Goal: Task Accomplishment & Management: Manage account settings

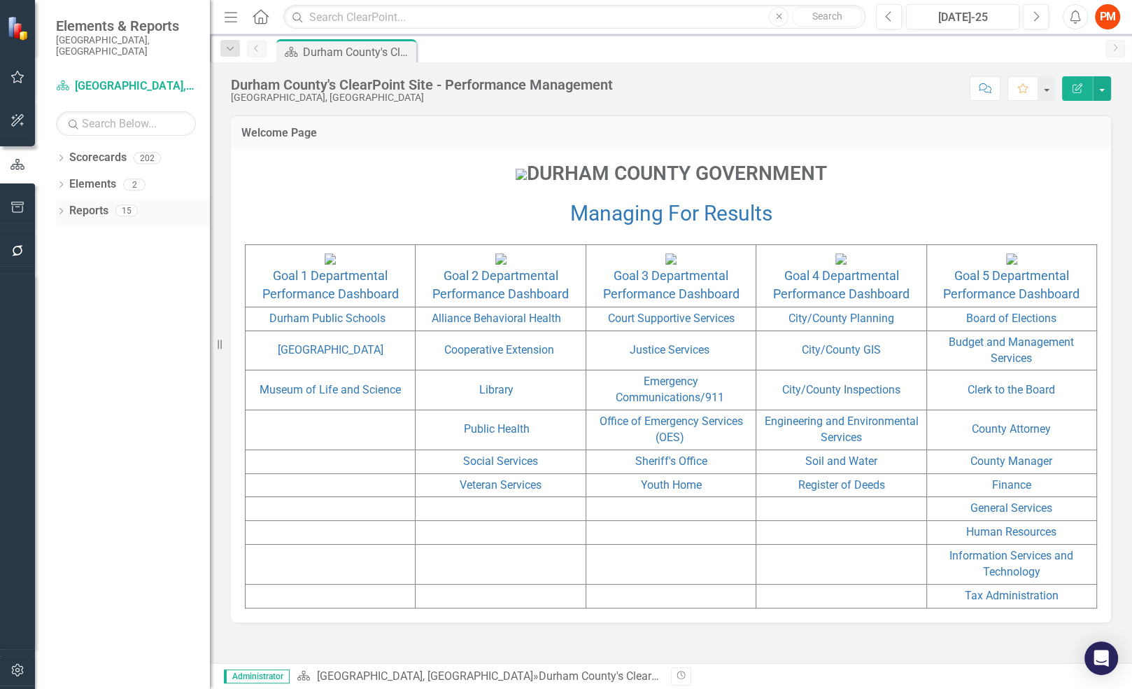
click at [57, 209] on icon "Dropdown" at bounding box center [61, 213] width 10 height 8
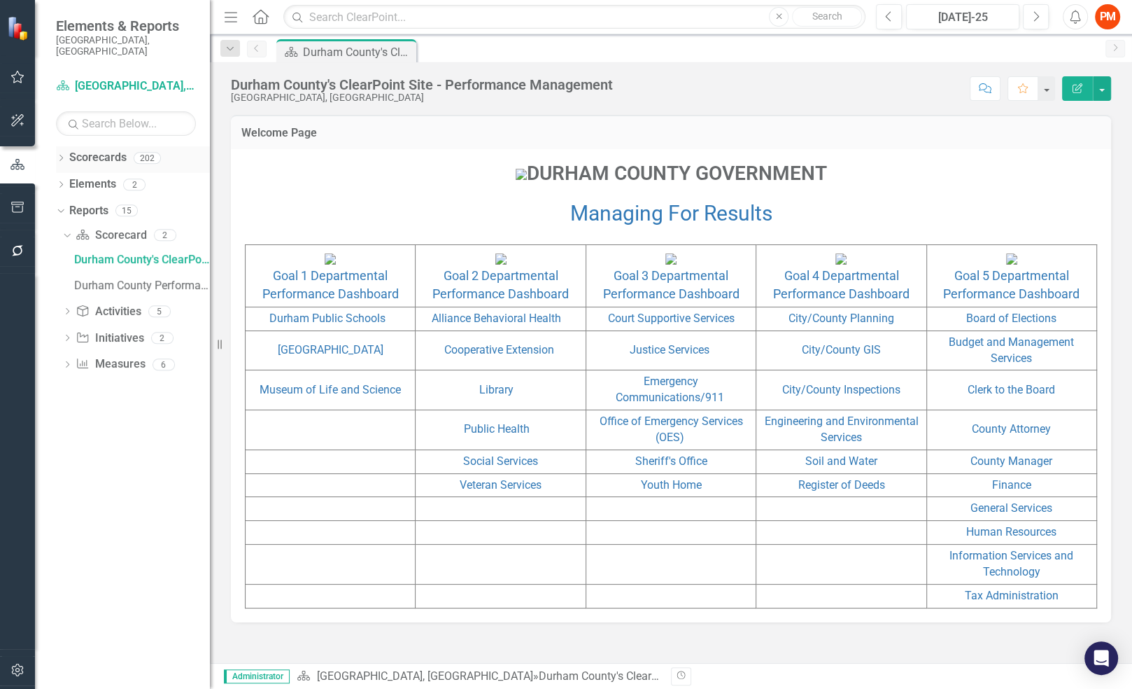
click at [62, 146] on div "Dropdown Scorecards 202" at bounding box center [133, 159] width 154 height 27
click at [59, 155] on icon "Dropdown" at bounding box center [61, 159] width 10 height 8
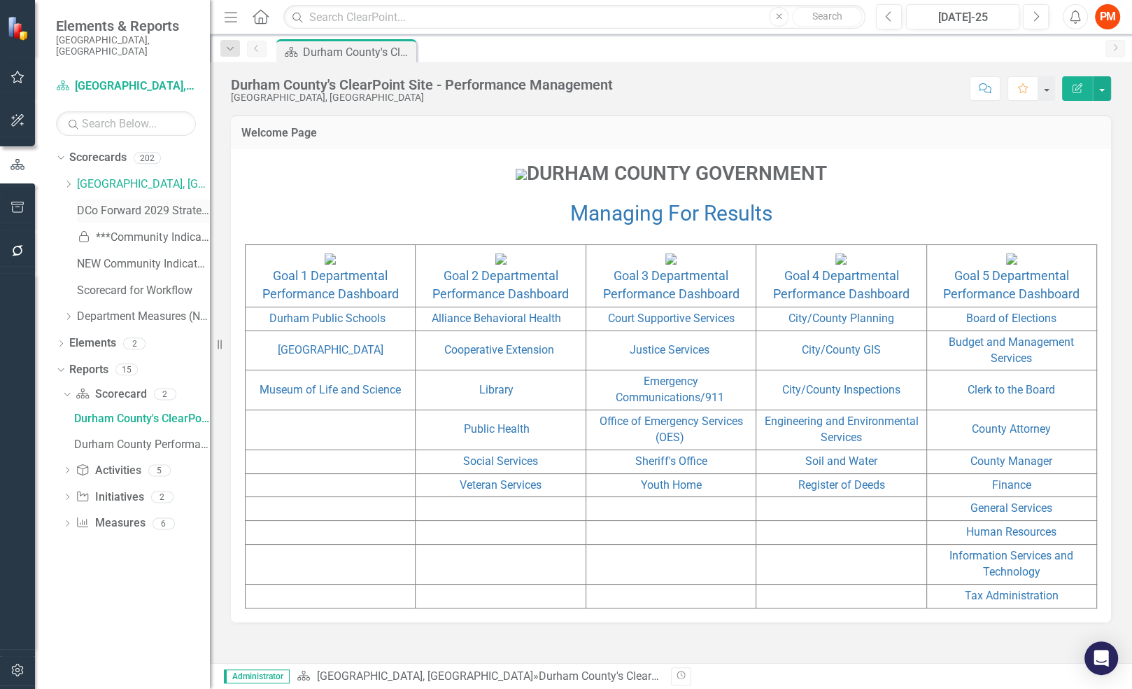
click at [127, 203] on link "DCo Forward 2029 Strategic Plan" at bounding box center [143, 211] width 133 height 16
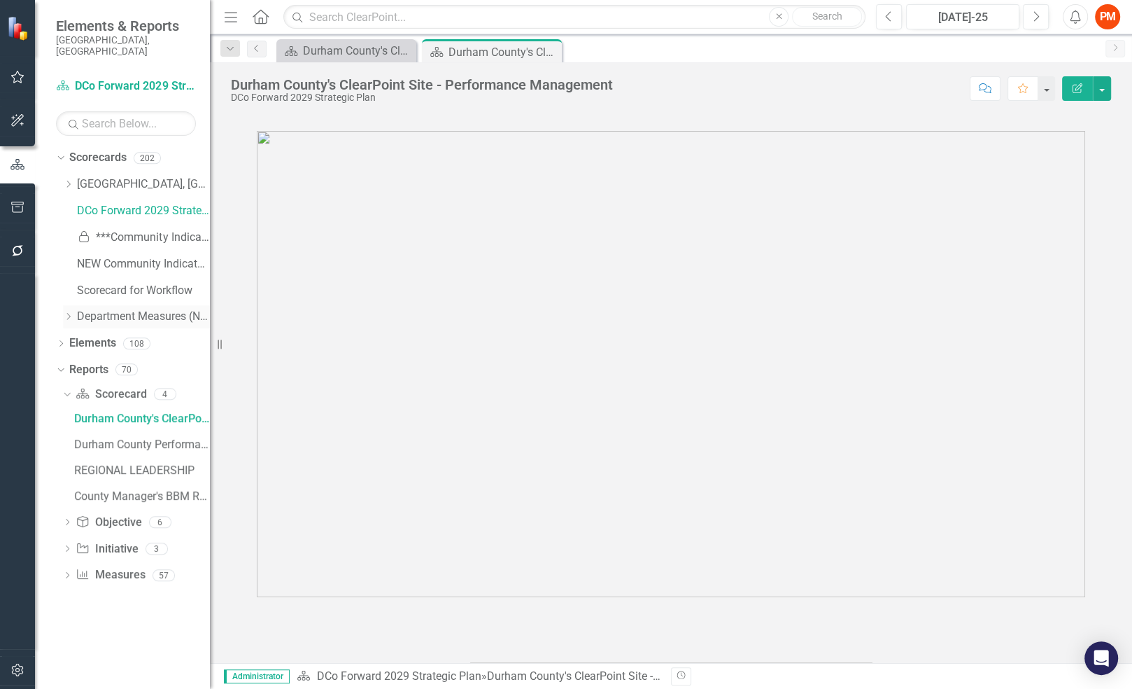
click at [68, 312] on icon "Dropdown" at bounding box center [68, 316] width 10 height 8
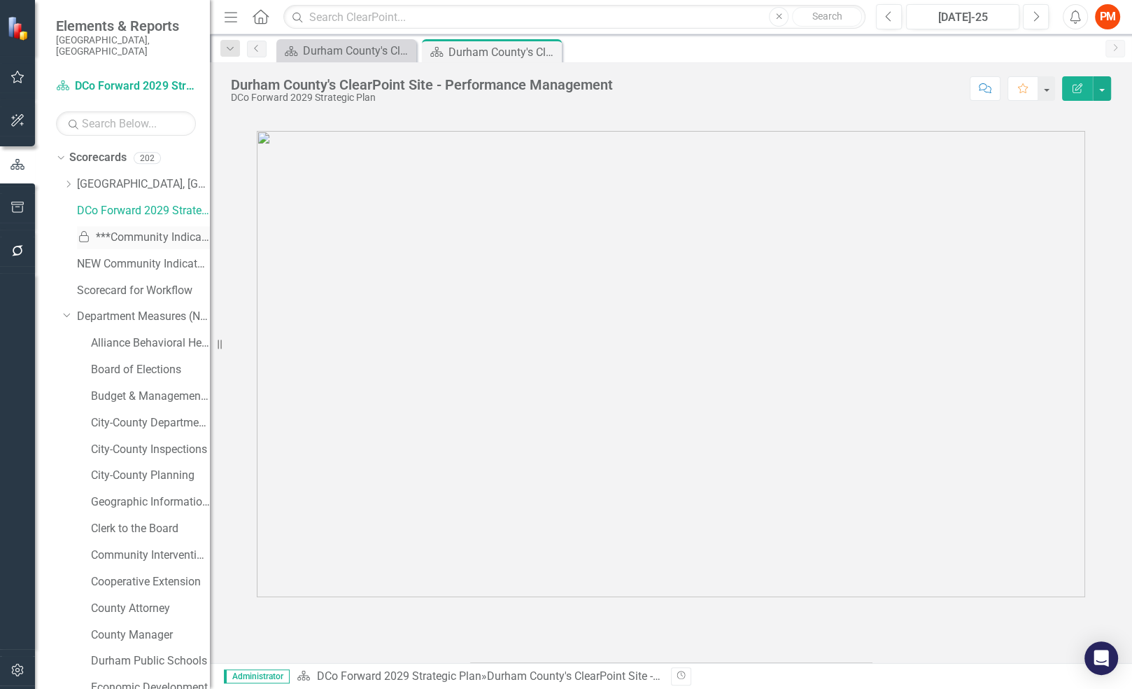
click at [126, 230] on link "Locked ***Community Indicators***" at bounding box center [143, 238] width 133 height 16
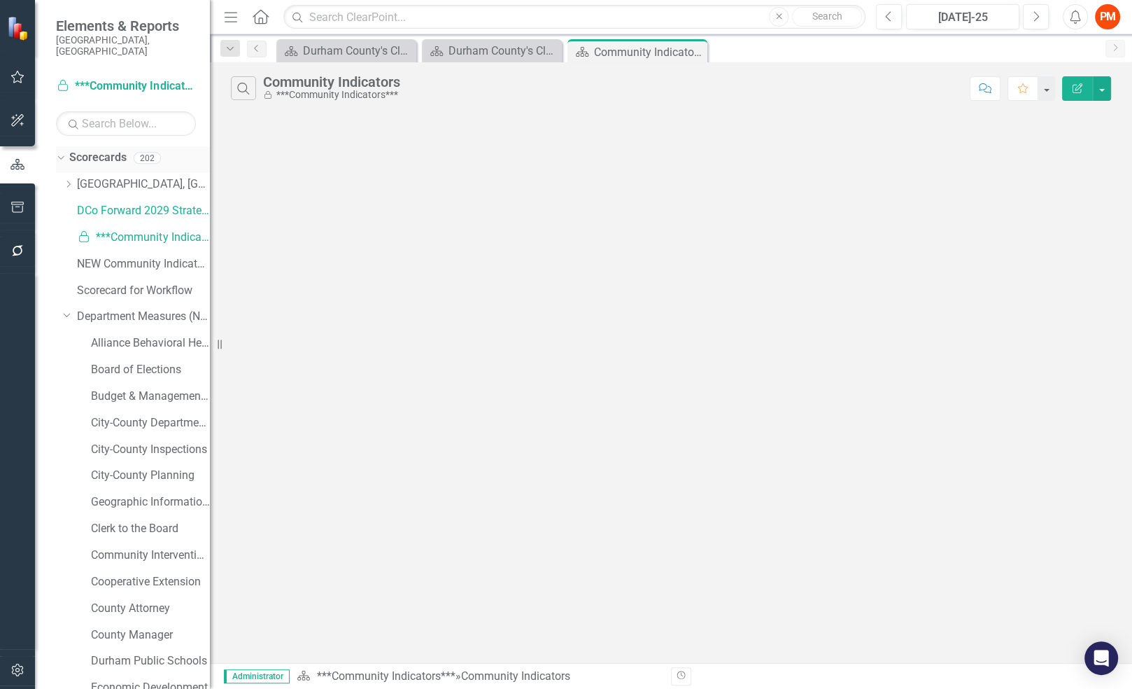
click at [115, 150] on link "Scorecards" at bounding box center [97, 158] width 57 height 16
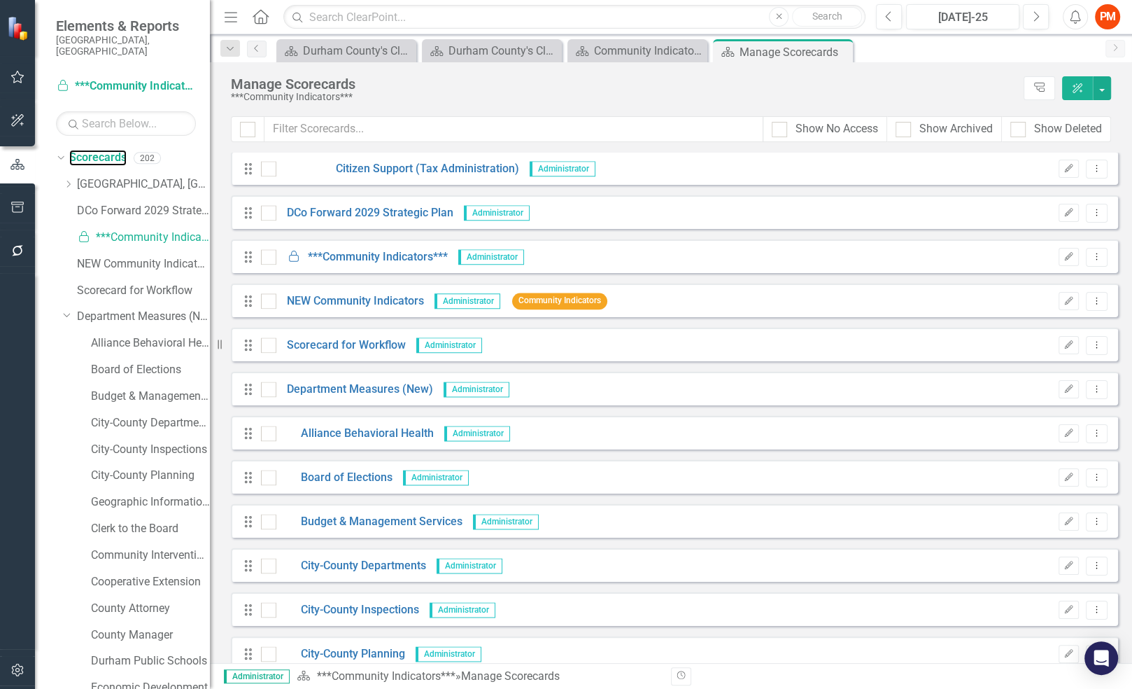
scroll to position [6791, 0]
click at [1086, 255] on button "Dropdown Menu" at bounding box center [1097, 256] width 22 height 19
click at [273, 258] on div at bounding box center [268, 255] width 15 height 15
click at [270, 258] on input "checkbox" at bounding box center [265, 252] width 9 height 9
click at [1099, 84] on button "button" at bounding box center [1102, 88] width 18 height 24
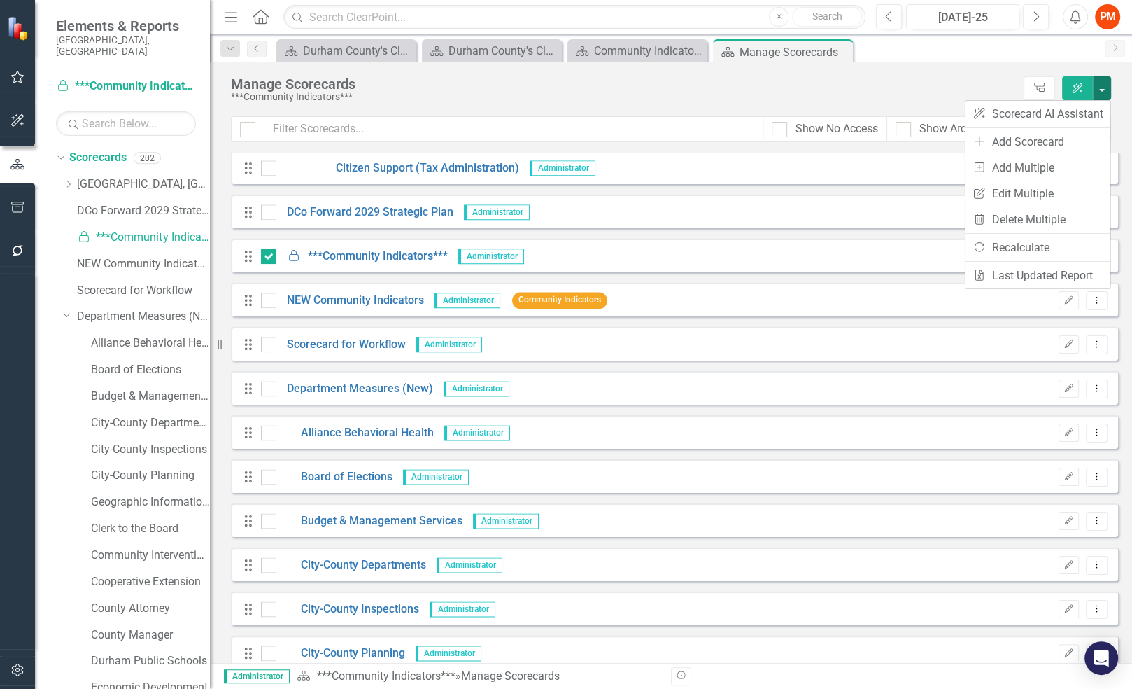
click at [1123, 128] on div "Show No Access Show Archived Show Deleted" at bounding box center [671, 134] width 922 height 36
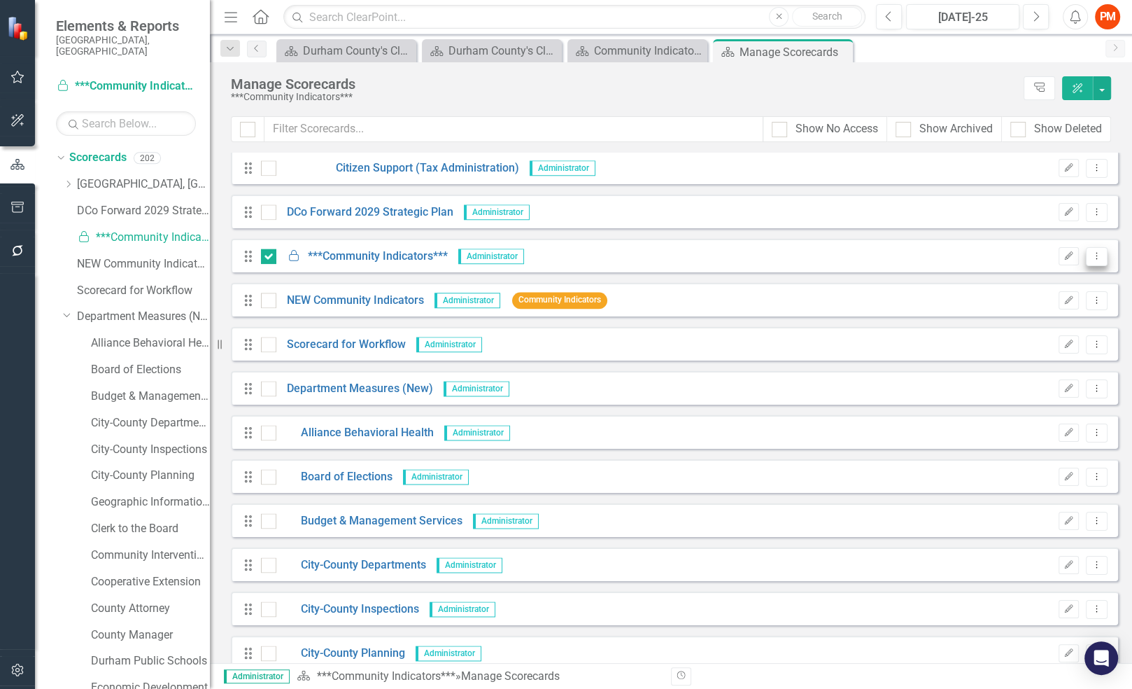
click at [1091, 251] on icon "Dropdown Menu" at bounding box center [1097, 255] width 12 height 9
click at [1120, 266] on div "Looks like you don't have any Scorecards set up yet. Why don't you add a Scorec…" at bounding box center [671, 408] width 922 height 510
click at [1107, 78] on button "button" at bounding box center [1102, 88] width 18 height 24
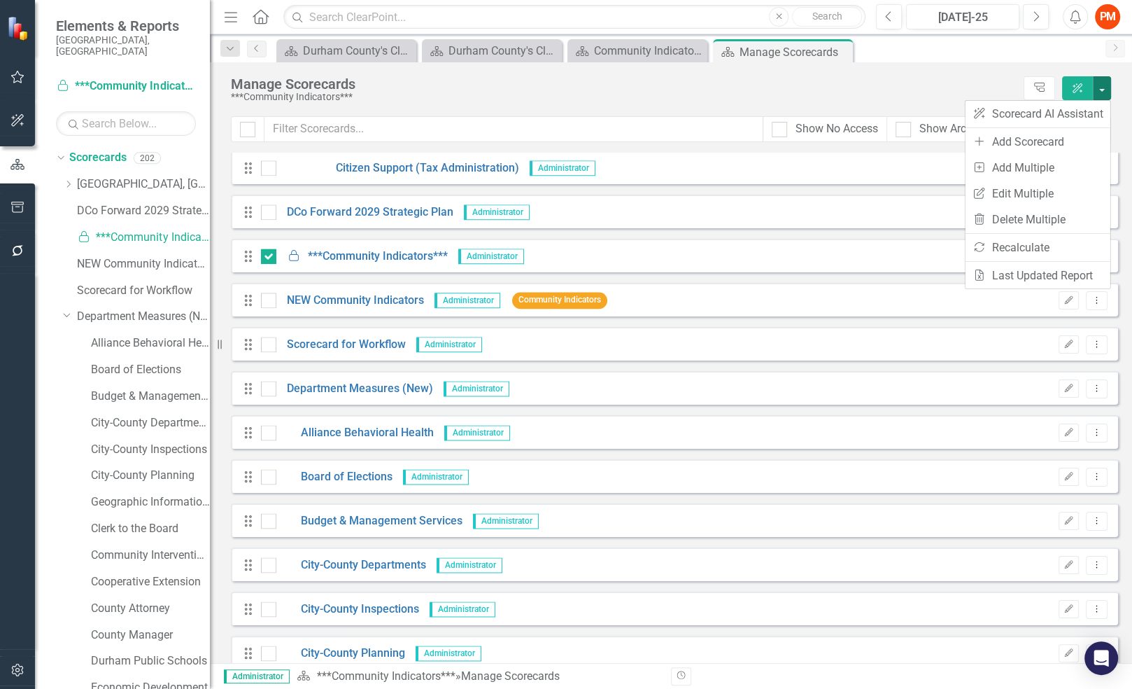
click at [1117, 286] on div "Looks like you don't have any Scorecards set up yet. Why don't you add a Scorec…" at bounding box center [671, 408] width 922 height 510
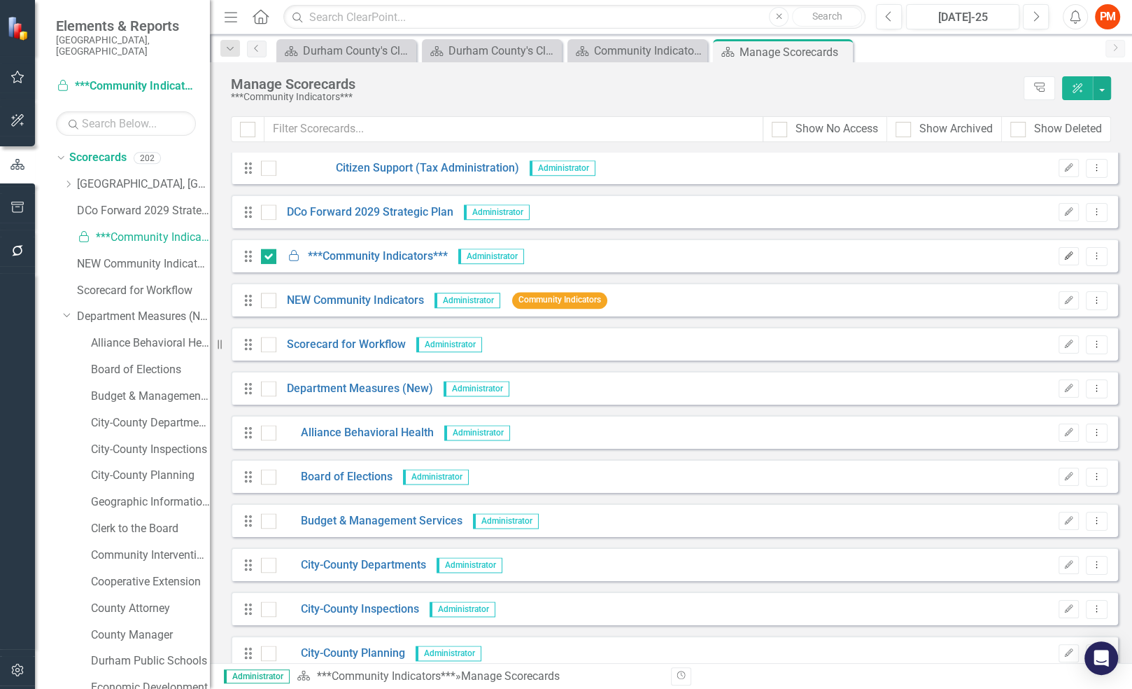
click at [1059, 260] on button "Edit" at bounding box center [1069, 256] width 20 height 18
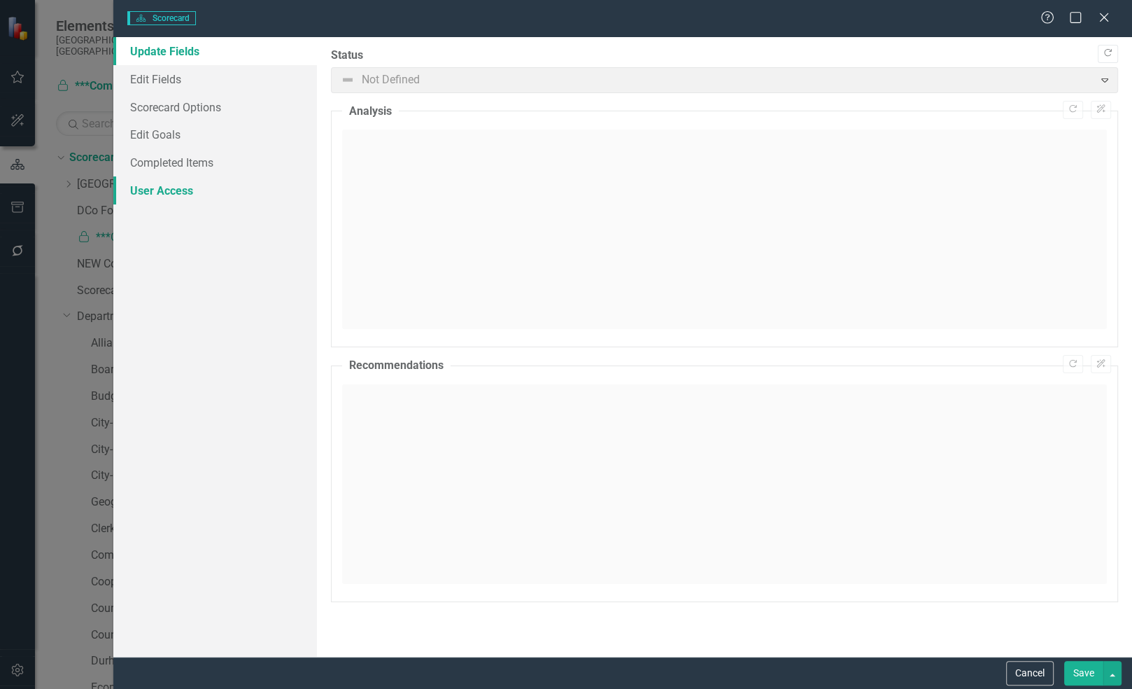
click at [177, 192] on link "User Access" at bounding box center [215, 190] width 204 height 28
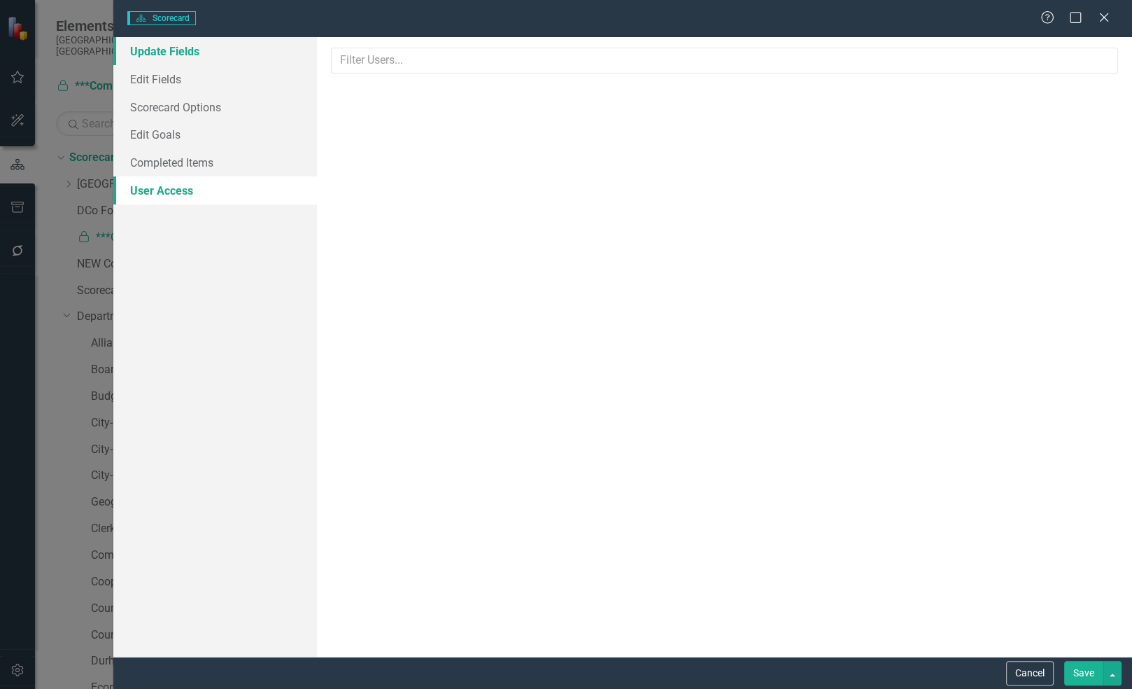
click at [169, 52] on link "Update Fields" at bounding box center [215, 51] width 204 height 28
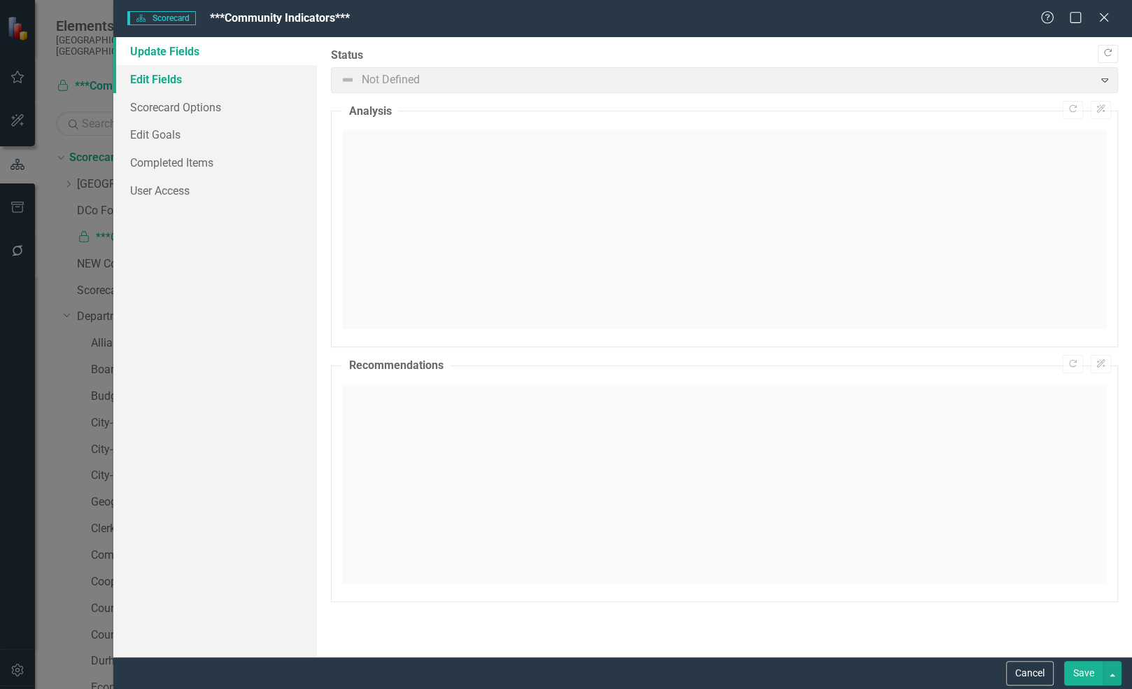
click at [181, 86] on link "Edit Fields" at bounding box center [215, 79] width 204 height 28
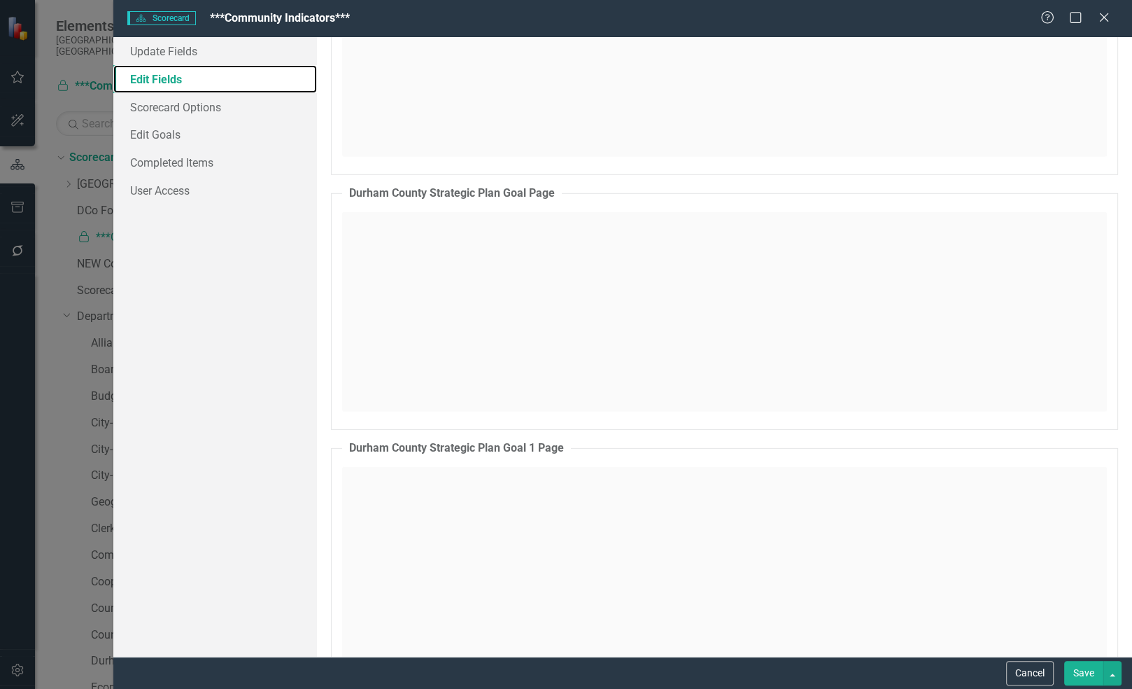
scroll to position [4036, 0]
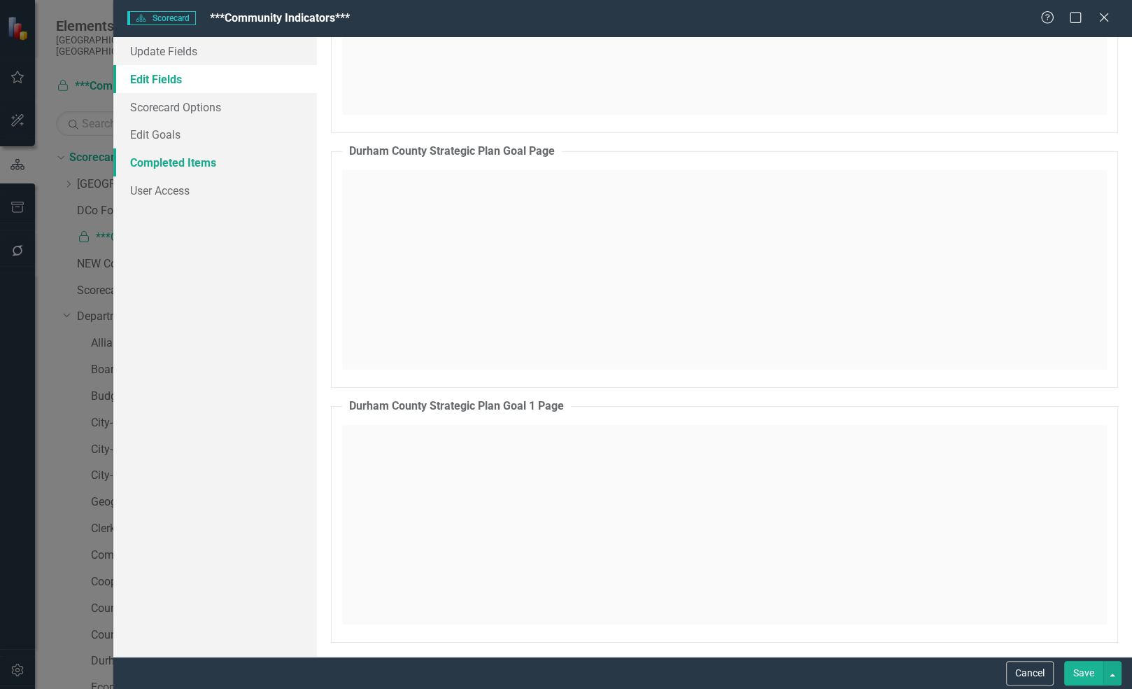
click at [229, 169] on link "Completed Items" at bounding box center [215, 162] width 204 height 28
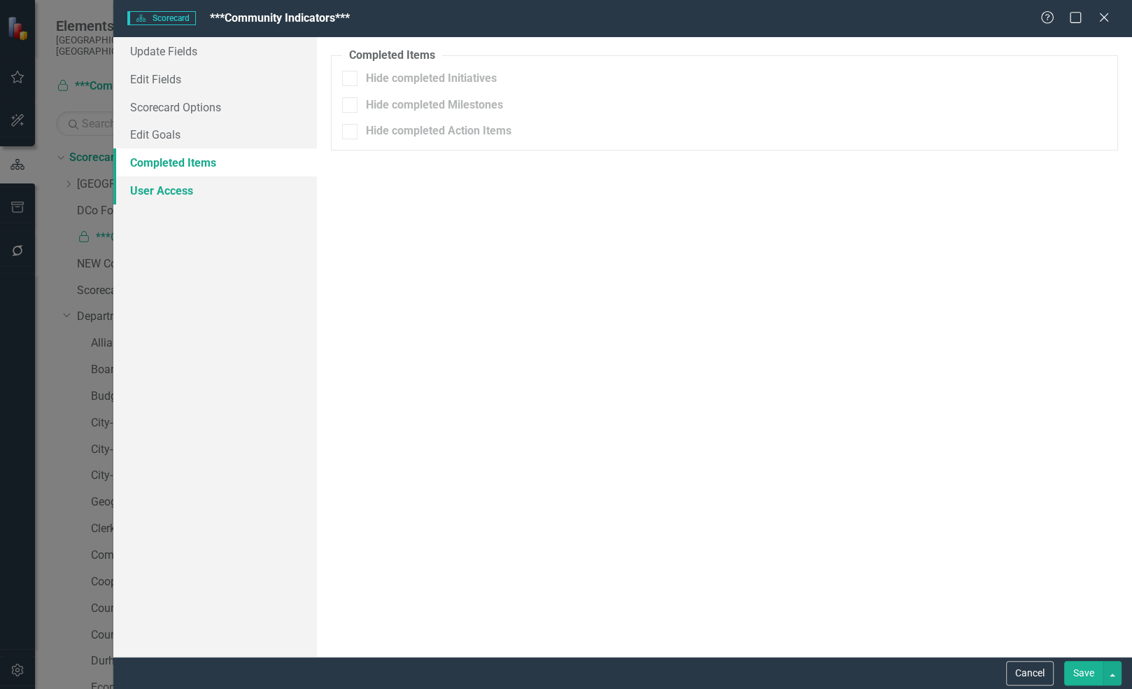
click at [220, 185] on link "User Access" at bounding box center [215, 190] width 204 height 28
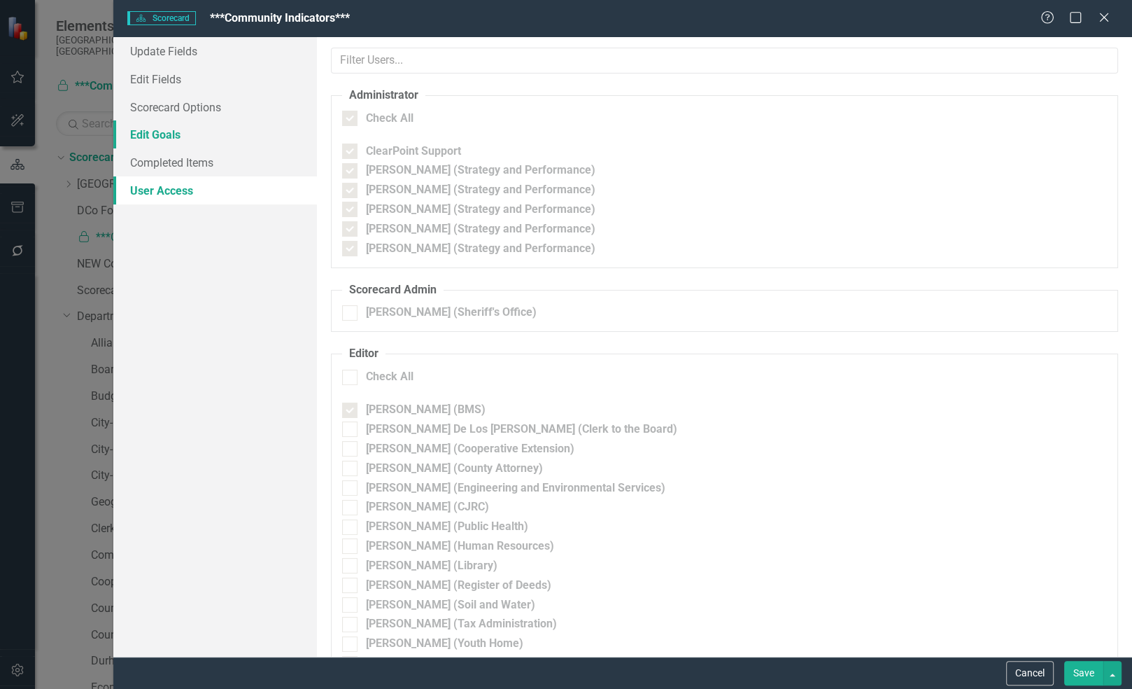
click at [230, 125] on link "Edit Goals" at bounding box center [215, 134] width 204 height 28
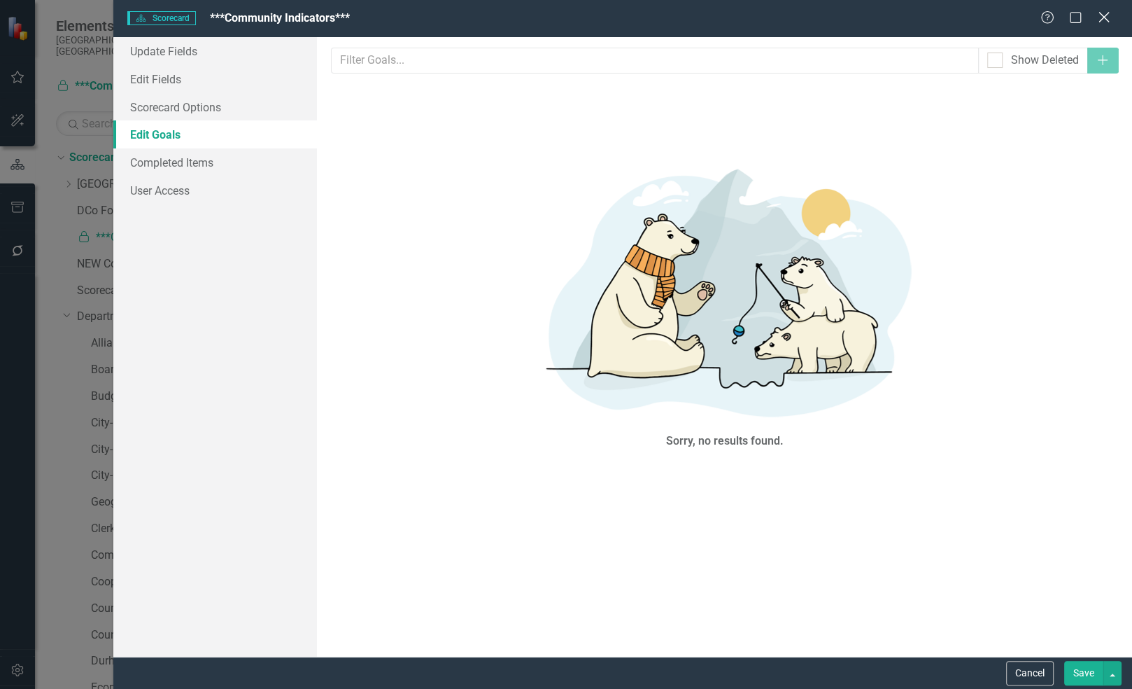
click at [1108, 22] on icon at bounding box center [1104, 17] width 10 height 10
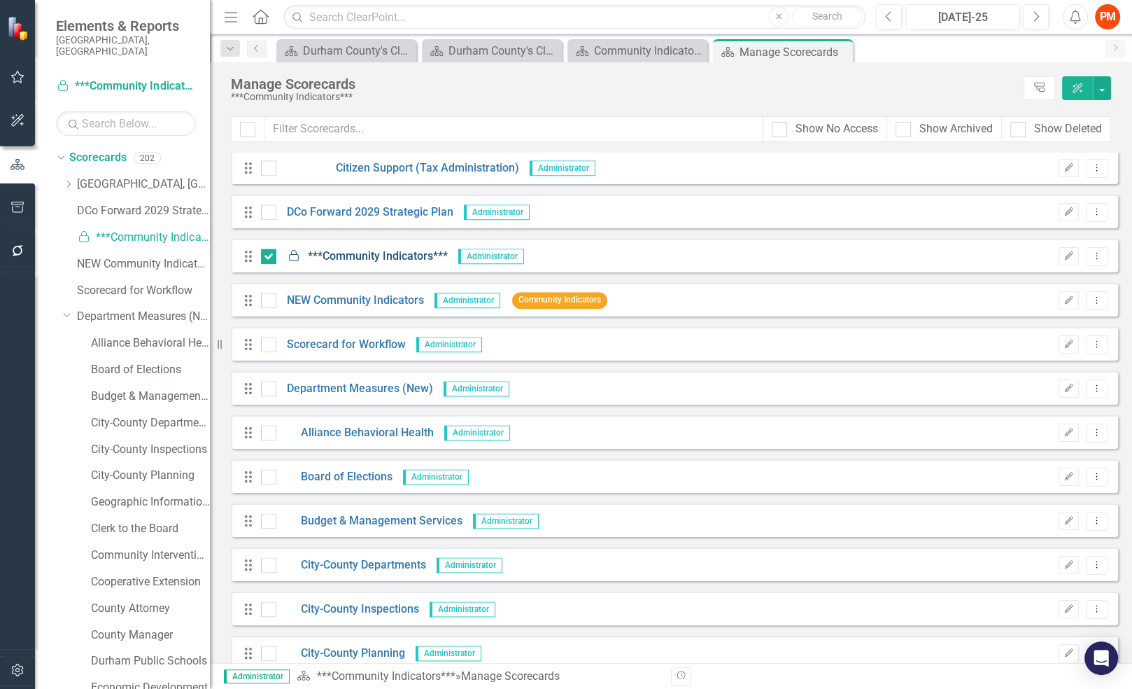
click at [261, 252] on input "checkbox" at bounding box center [265, 252] width 9 height 9
click at [264, 253] on input "checkbox" at bounding box center [265, 252] width 9 height 9
checkbox input "true"
drag, startPoint x: 294, startPoint y: 253, endPoint x: 364, endPoint y: 251, distance: 70.0
click at [294, 253] on icon "Locked" at bounding box center [294, 255] width 14 height 11
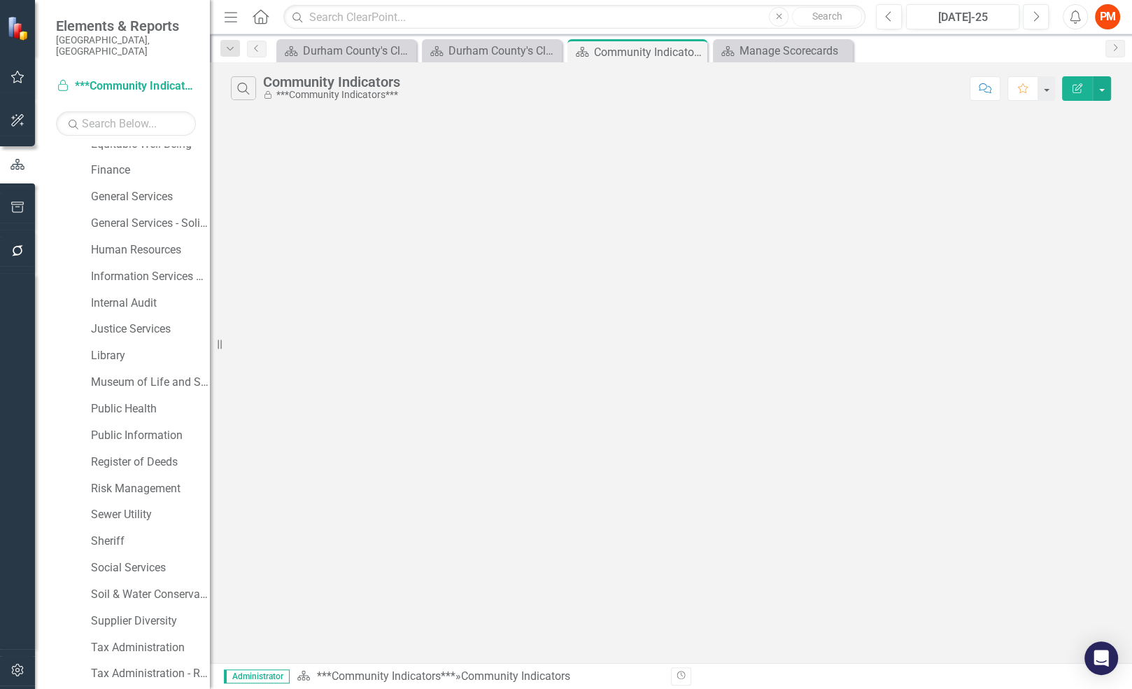
scroll to position [840, 0]
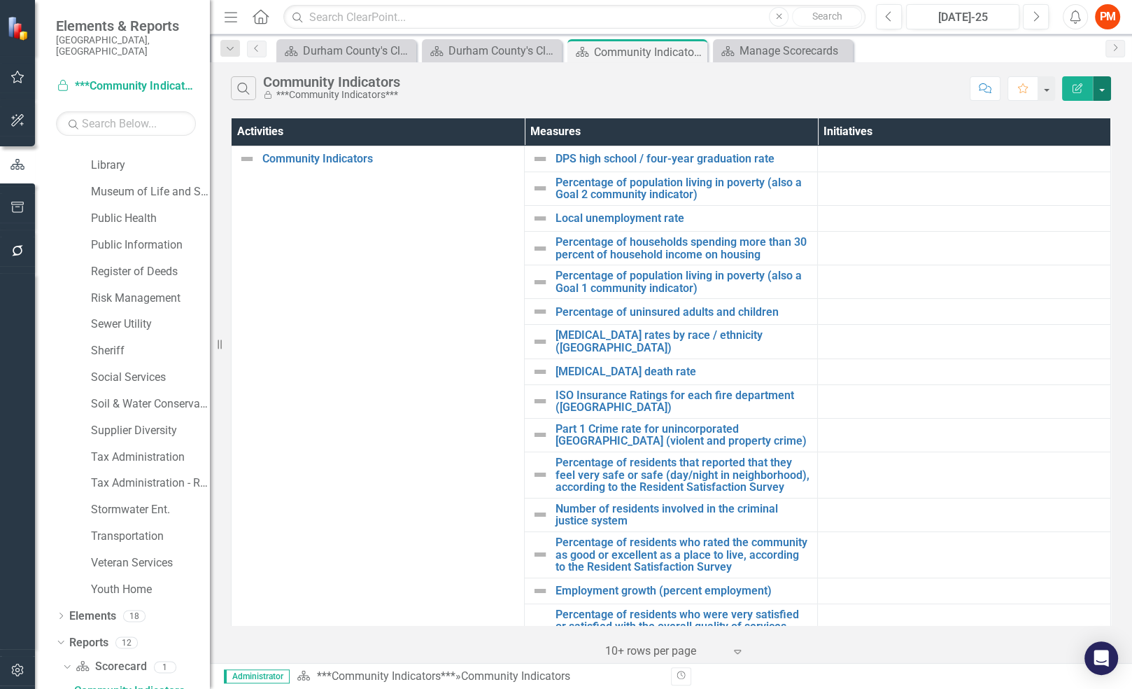
click at [1108, 79] on button "button" at bounding box center [1102, 88] width 18 height 24
click at [1100, 108] on link "Edit Report Edit Report" at bounding box center [1055, 114] width 111 height 26
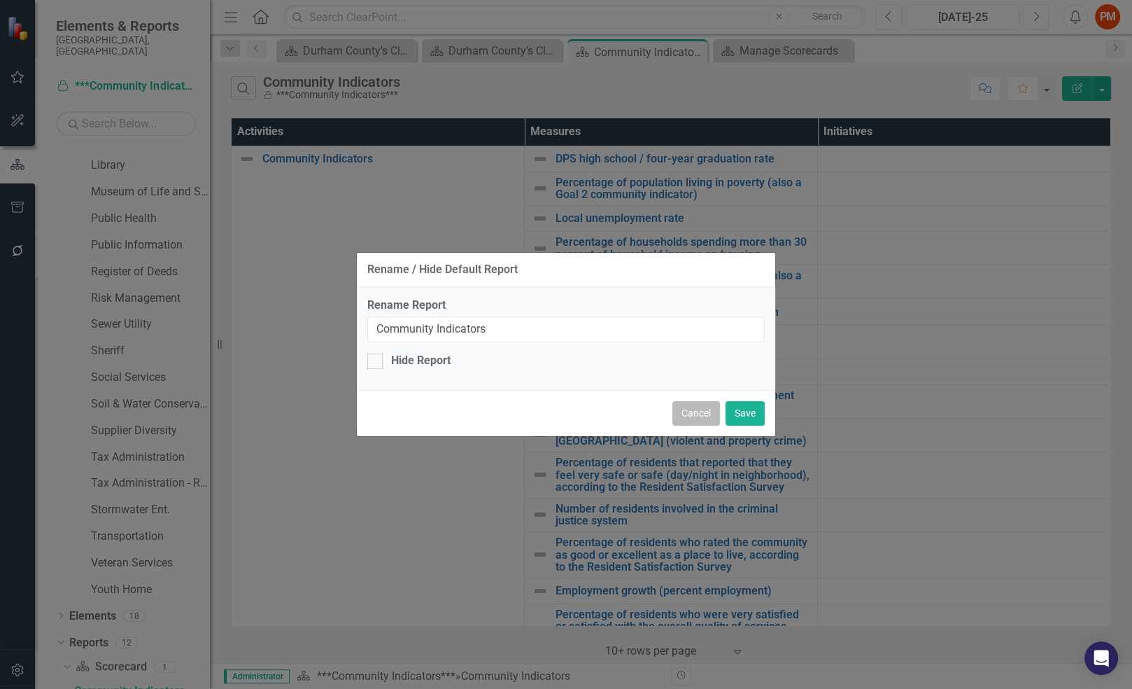
click at [684, 409] on button "Cancel" at bounding box center [696, 413] width 48 height 24
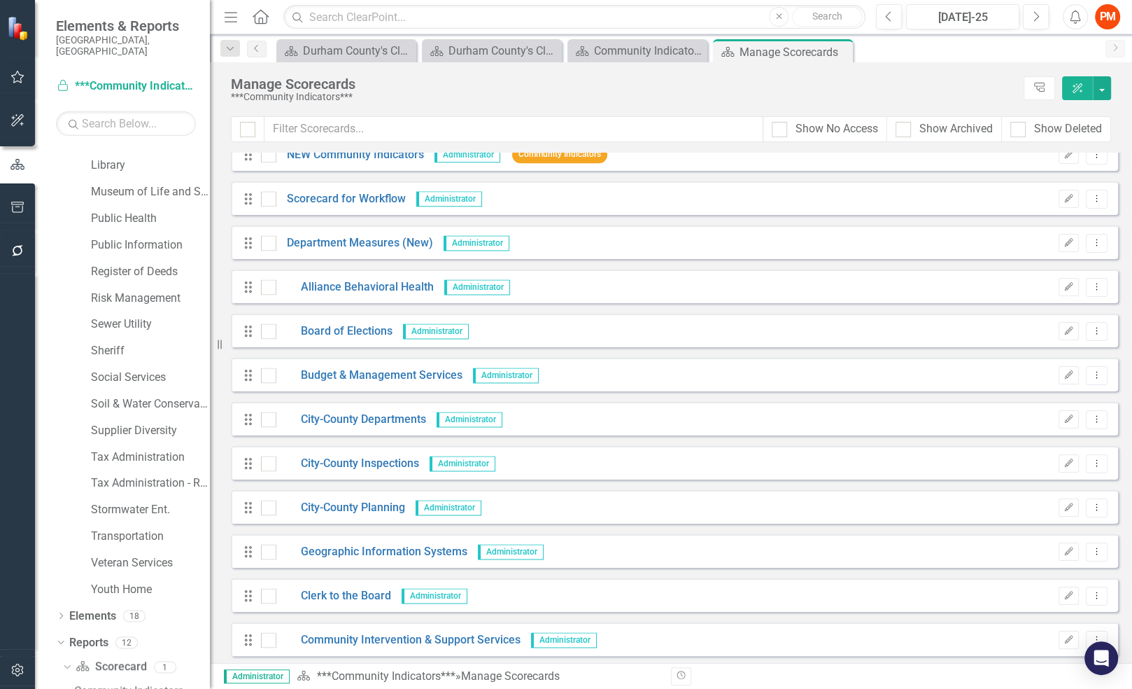
scroll to position [6830, 0]
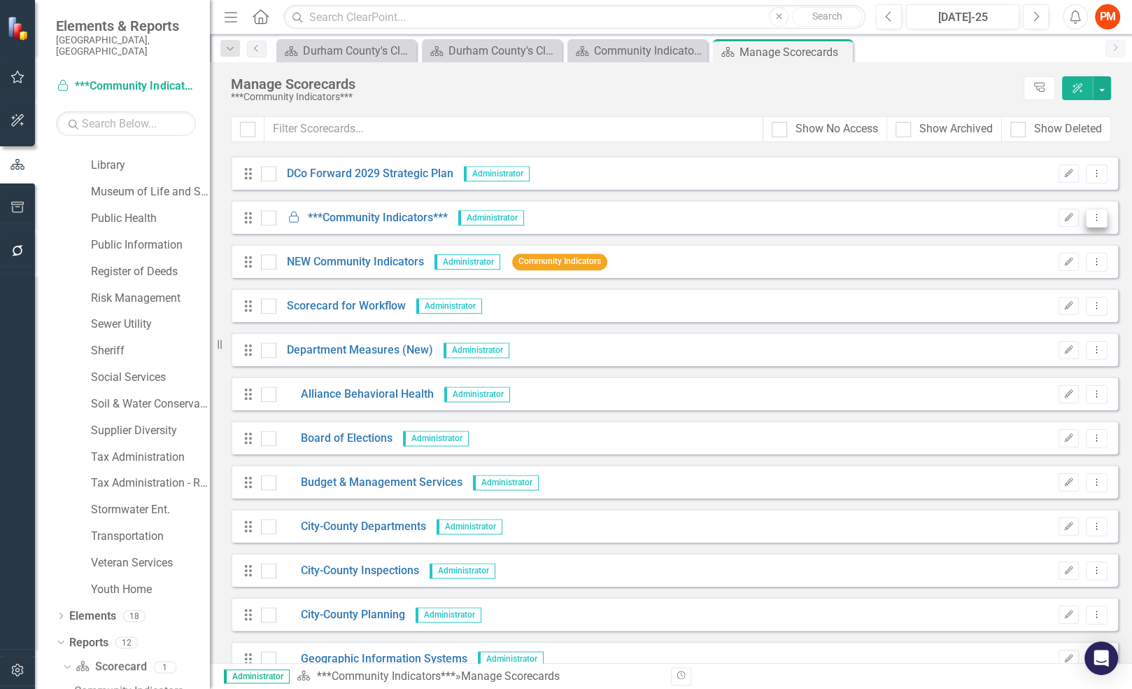
click at [1094, 214] on button "Dropdown Menu" at bounding box center [1097, 218] width 22 height 19
click at [1062, 246] on link "Edit Edit Scorecard" at bounding box center [1030, 238] width 133 height 26
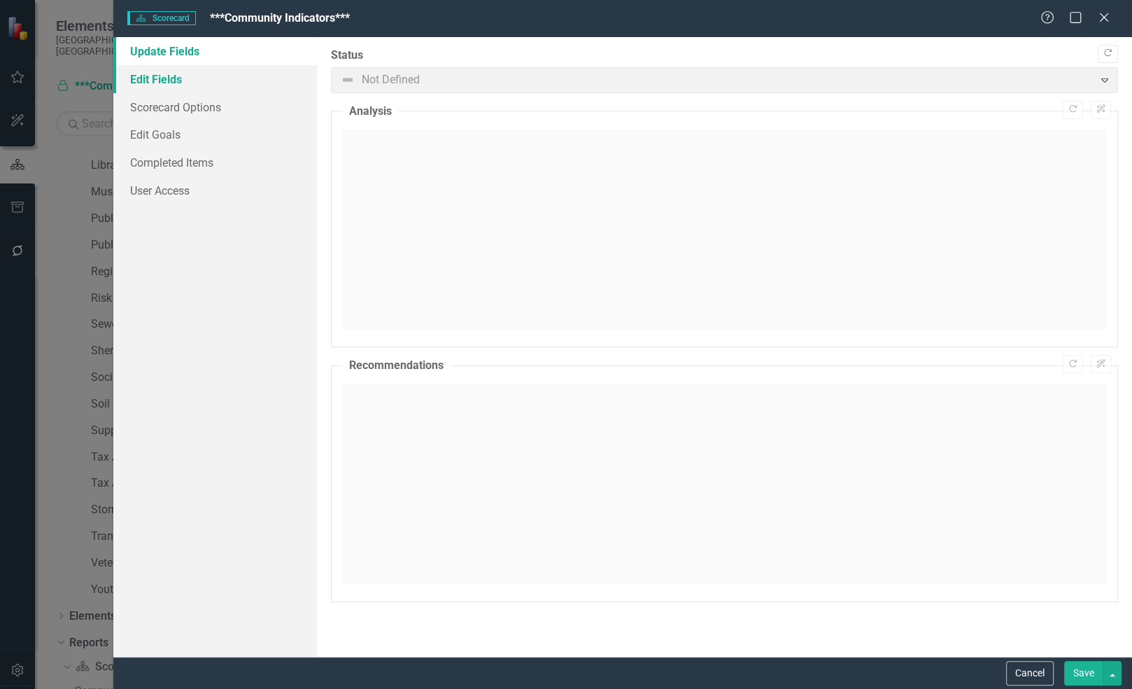
click at [218, 83] on link "Edit Fields" at bounding box center [215, 79] width 204 height 28
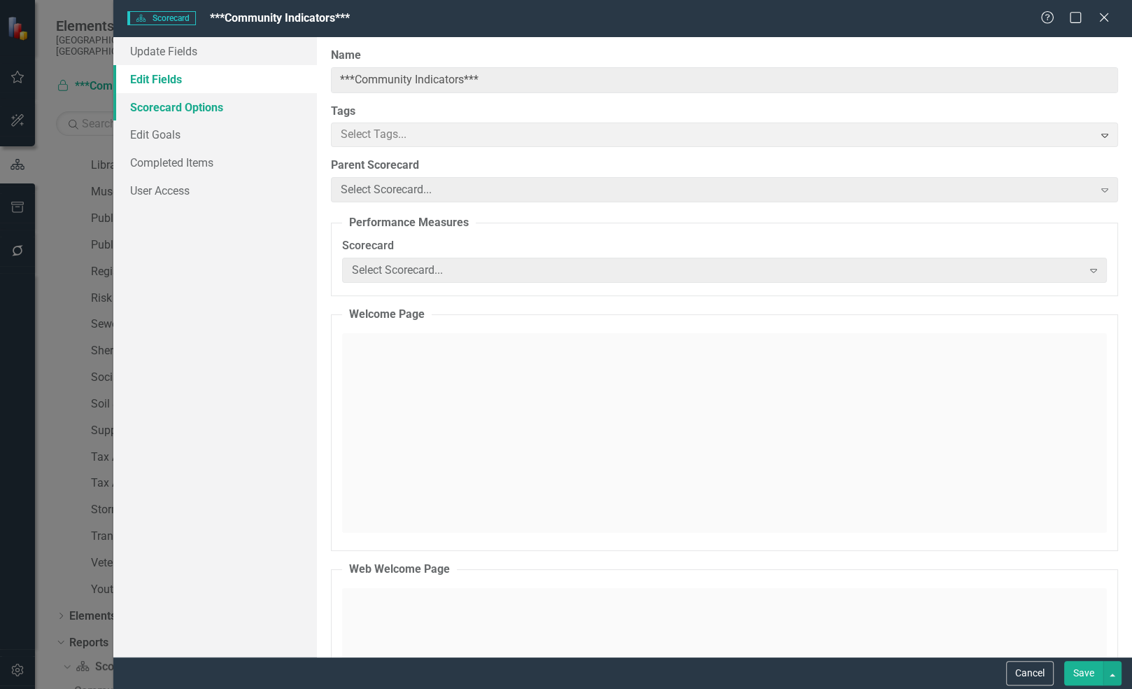
click at [216, 108] on link "Scorecard Options" at bounding box center [215, 107] width 204 height 28
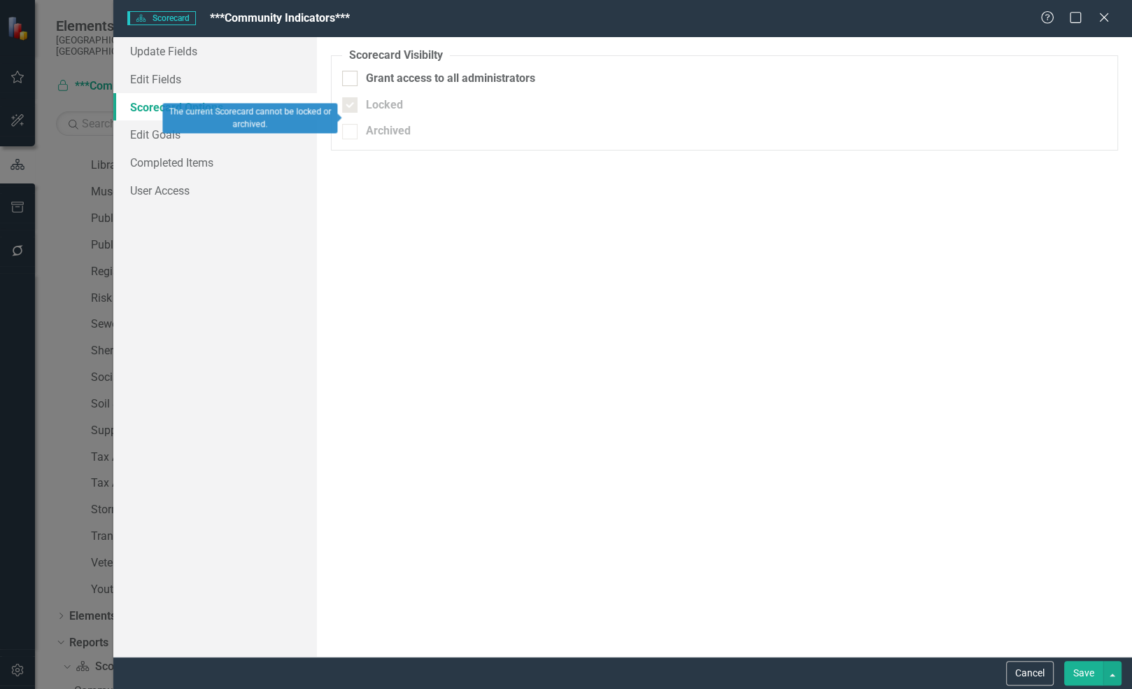
click at [363, 111] on div "Locked" at bounding box center [724, 105] width 765 height 16
click at [379, 138] on div "Archived" at bounding box center [388, 131] width 45 height 16
click at [360, 110] on div "Locked" at bounding box center [724, 105] width 765 height 16
click at [1021, 674] on button "Cancel" at bounding box center [1030, 673] width 48 height 24
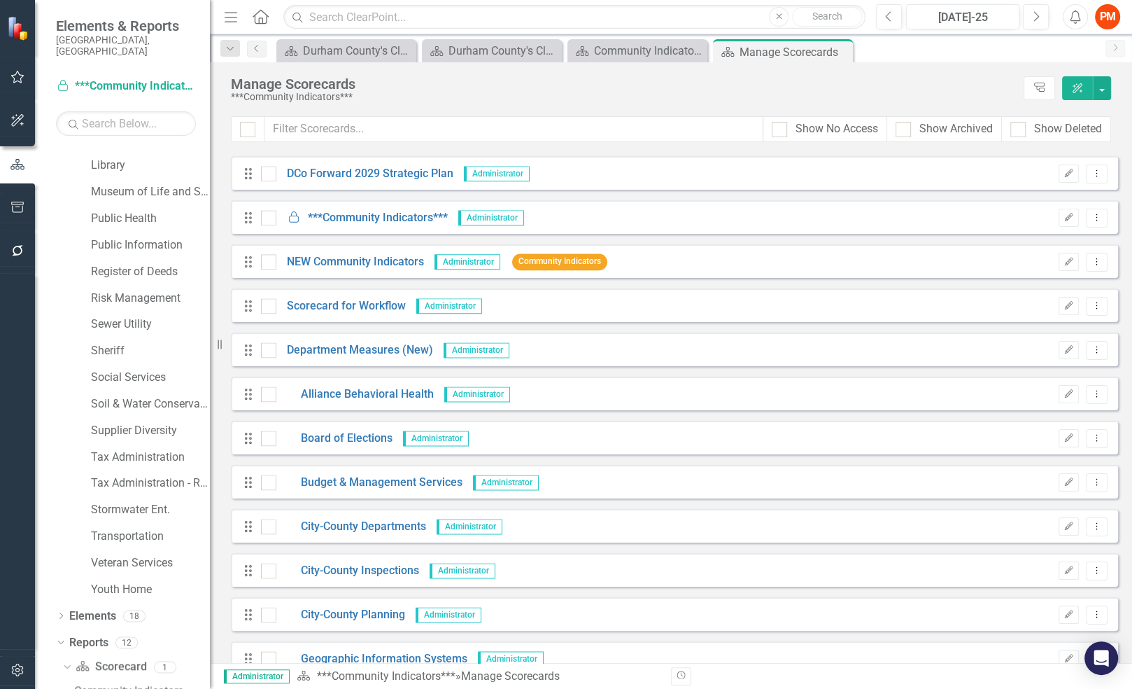
click at [15, 654] on div at bounding box center [17, 652] width 35 height 7
click at [15, 661] on button "button" at bounding box center [17, 670] width 31 height 29
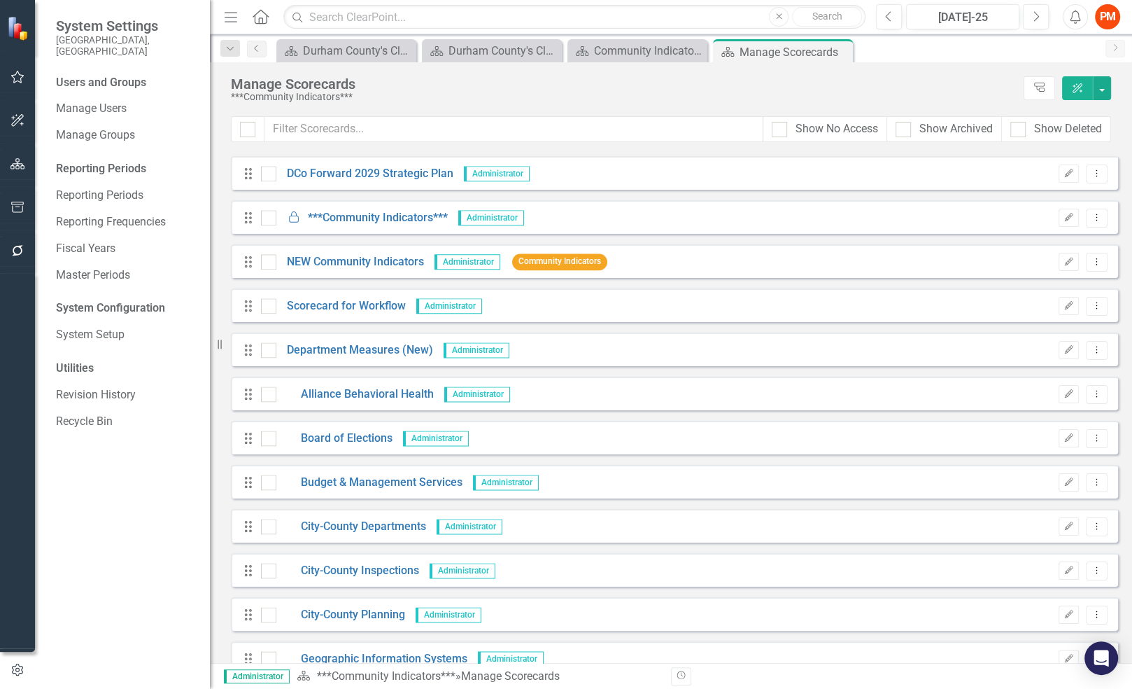
click at [15, 668] on icon "button" at bounding box center [17, 669] width 15 height 13
click at [100, 101] on link "Manage Users" at bounding box center [126, 109] width 140 height 16
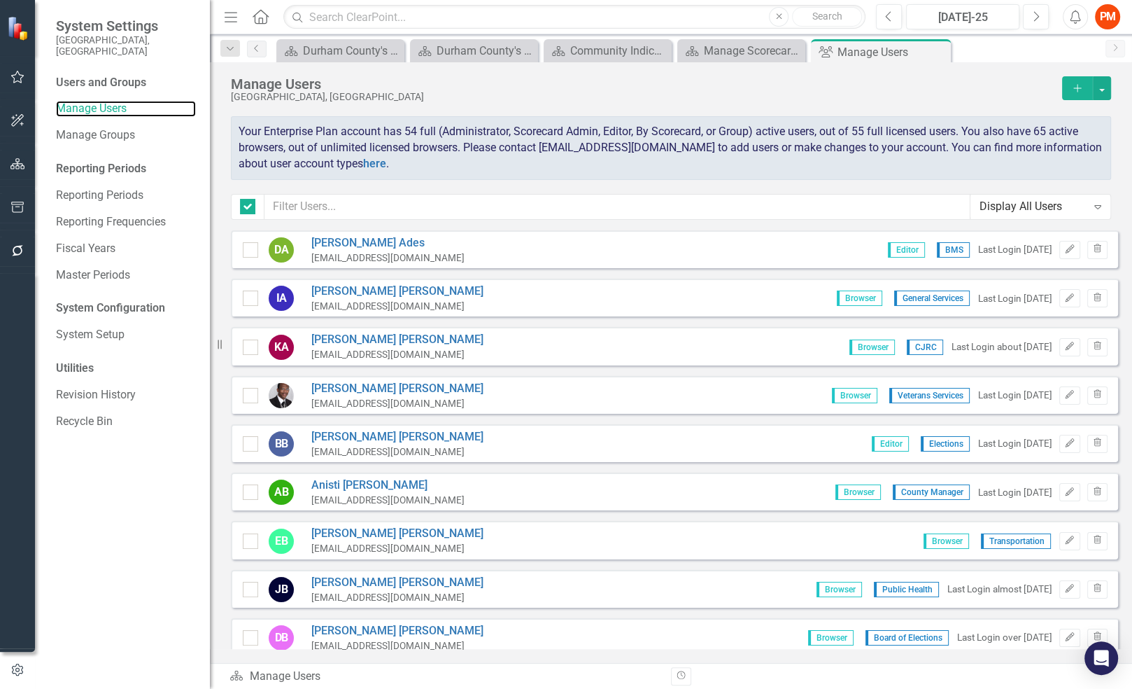
checkbox input "false"
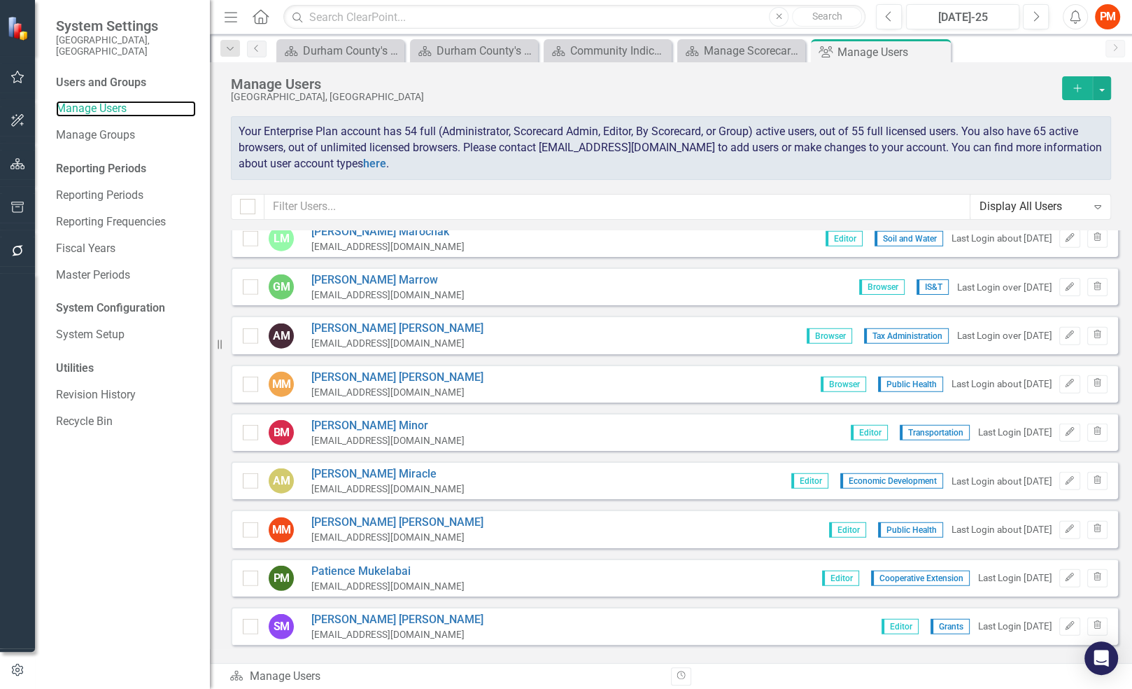
scroll to position [3222, 0]
